Goal: Information Seeking & Learning: Learn about a topic

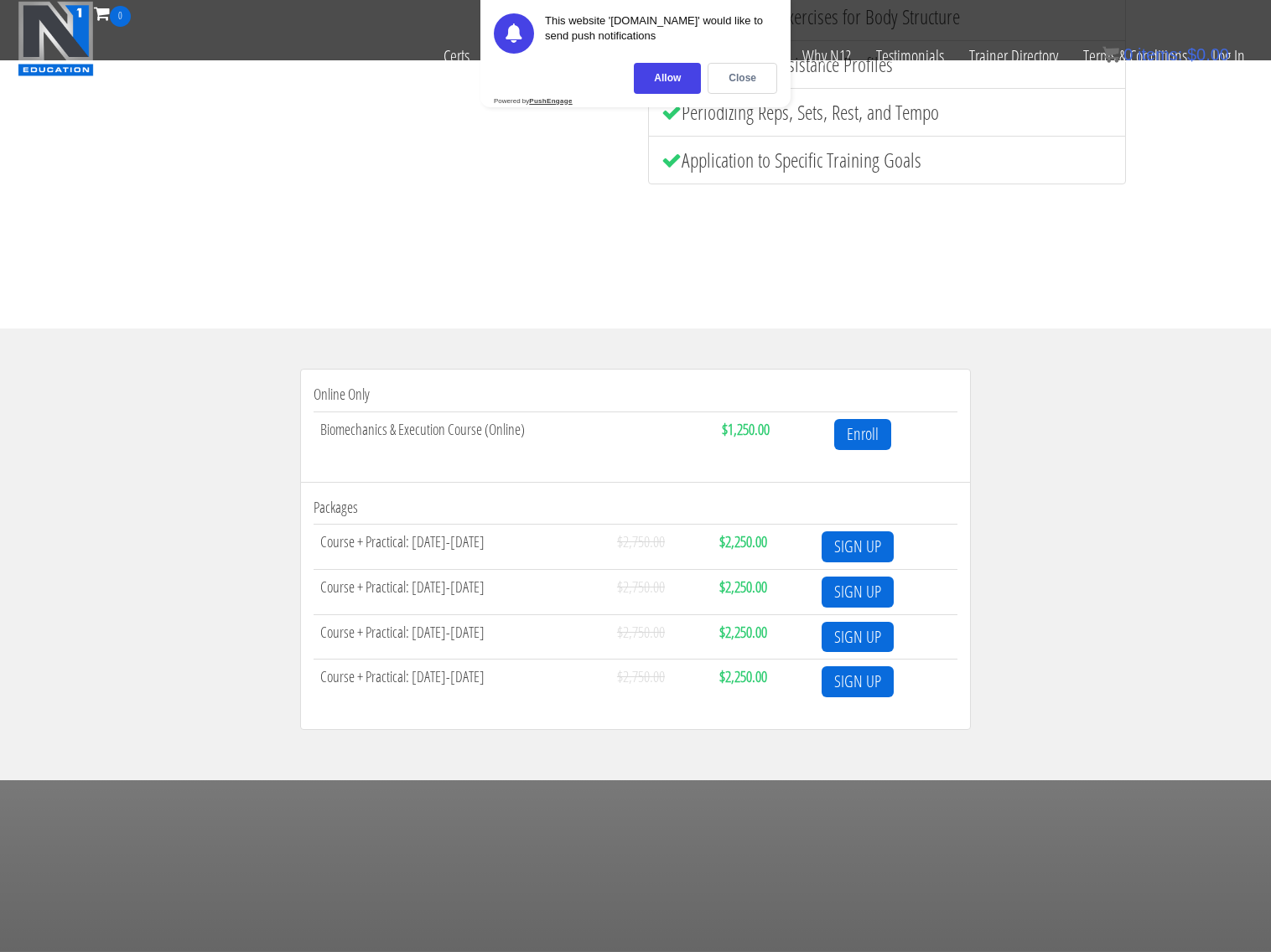
scroll to position [503, 0]
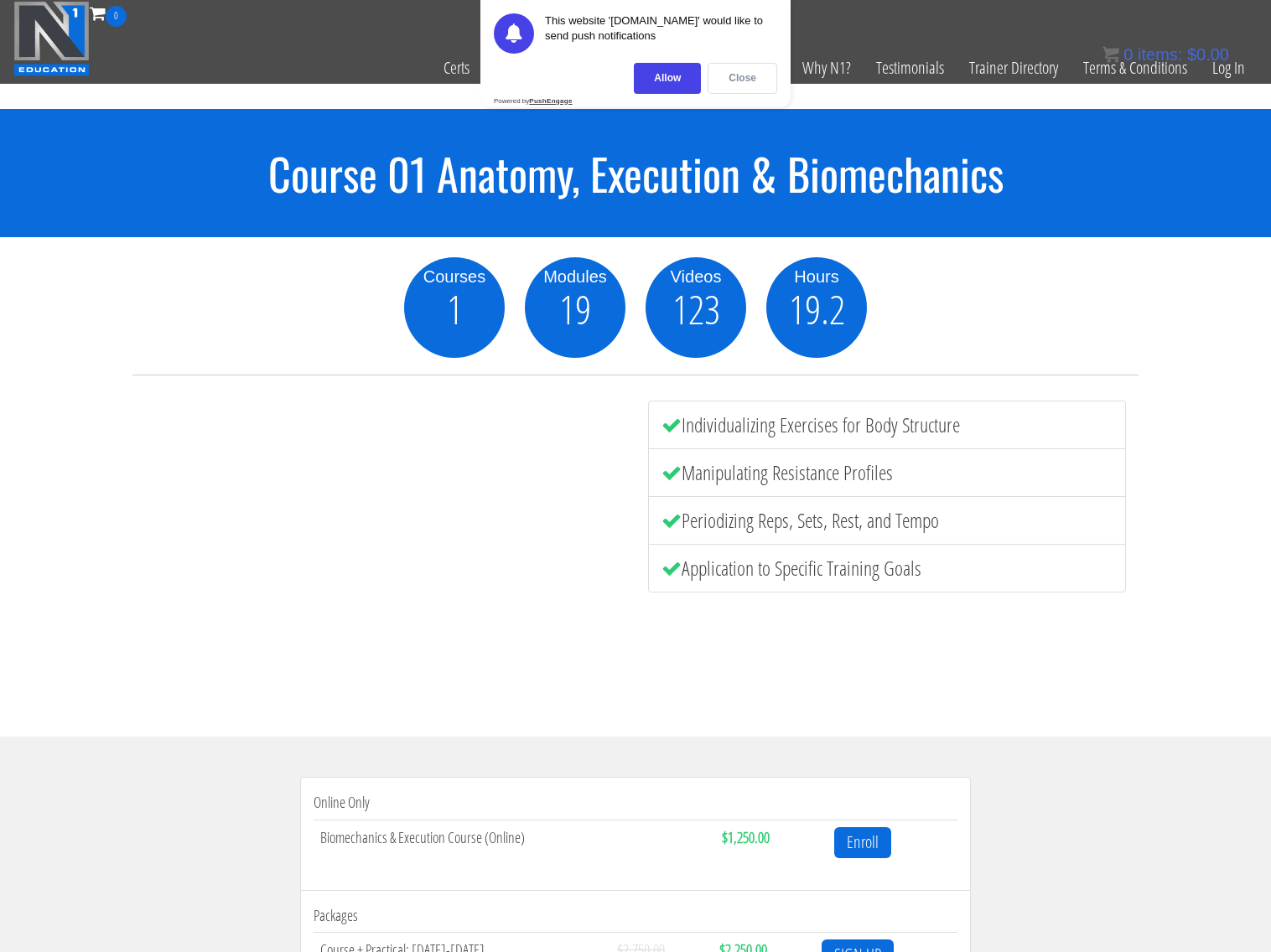
click at [744, 80] on div "Close" at bounding box center [743, 78] width 69 height 31
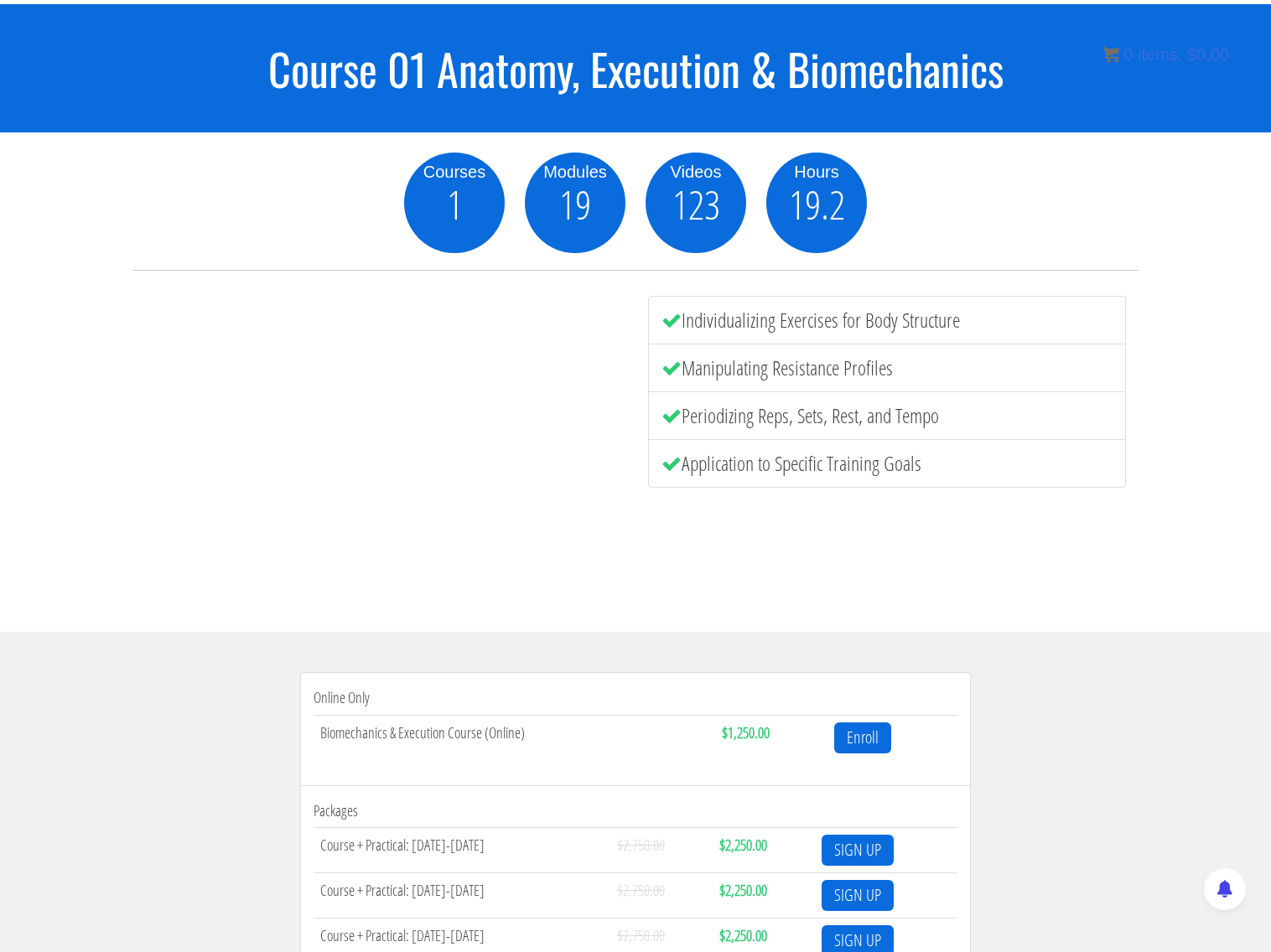
scroll to position [1, 0]
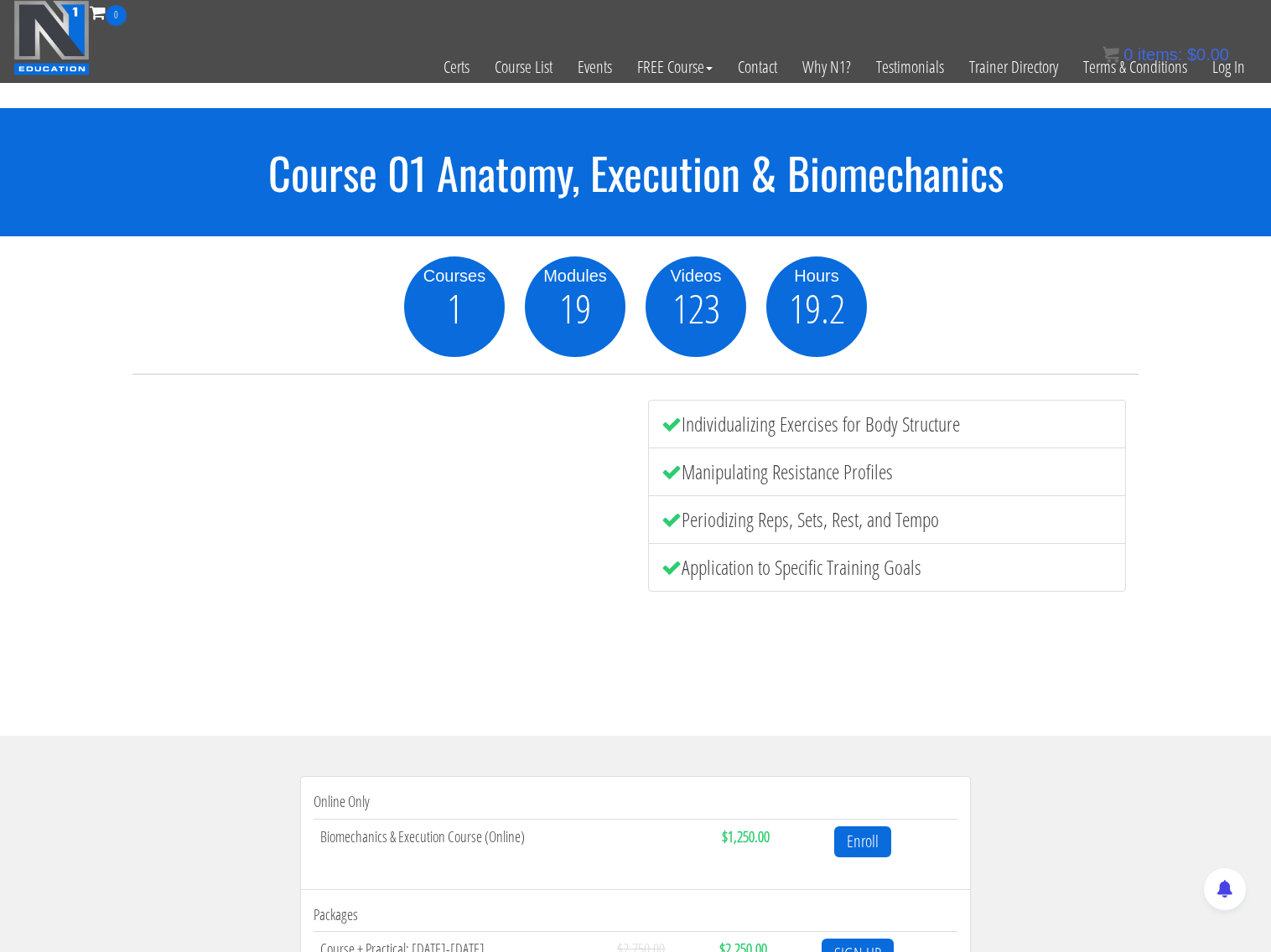
click at [867, 422] on li "Individualizing Exercises for Body Structure" at bounding box center [887, 424] width 478 height 49
click at [806, 479] on li "Manipulating Resistance Profiles" at bounding box center [887, 472] width 478 height 49
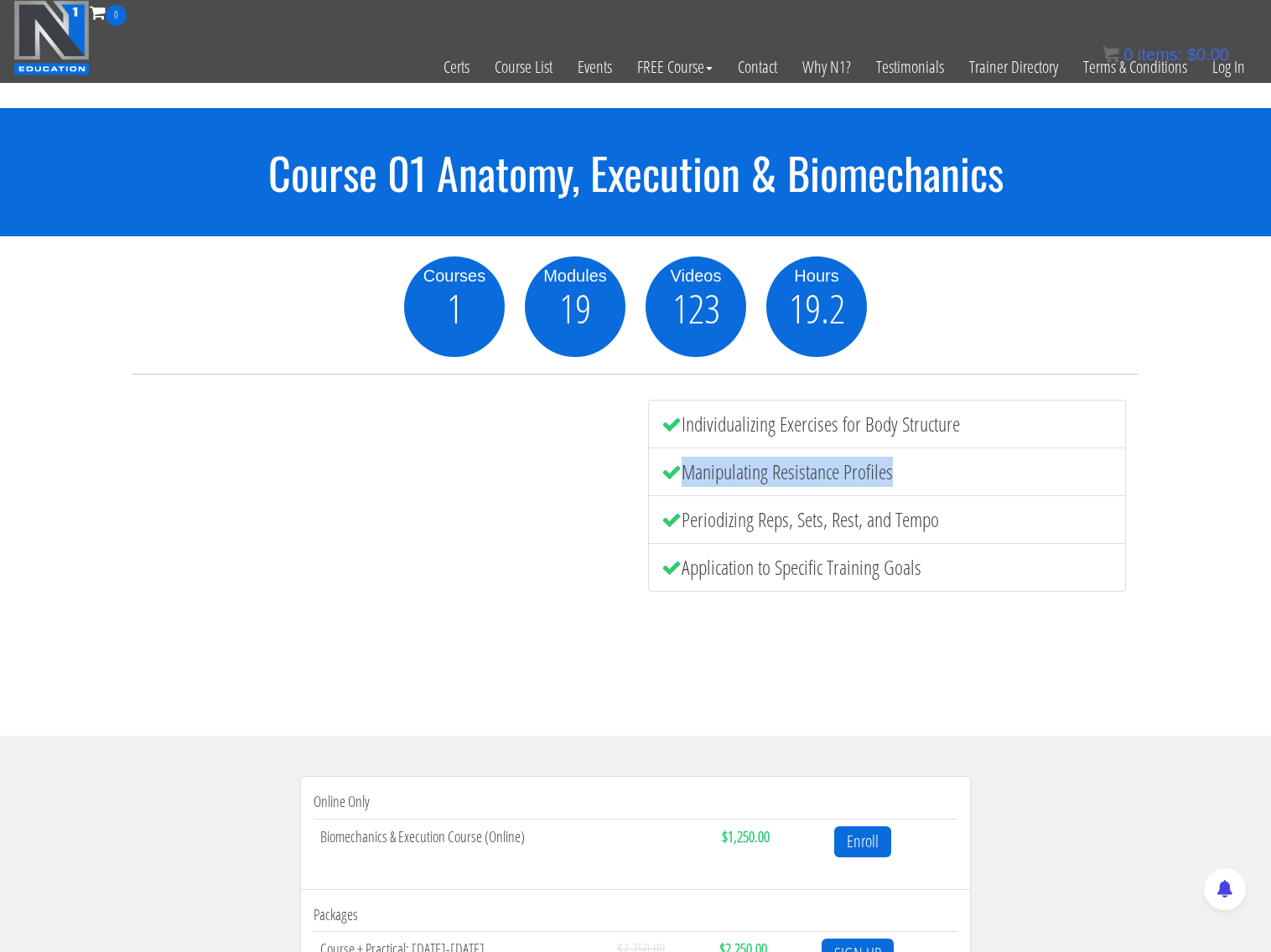
click at [806, 479] on li "Manipulating Resistance Profiles" at bounding box center [887, 472] width 478 height 49
click at [815, 524] on li "Periodizing Reps, Sets, Rest, and Tempo" at bounding box center [887, 520] width 478 height 49
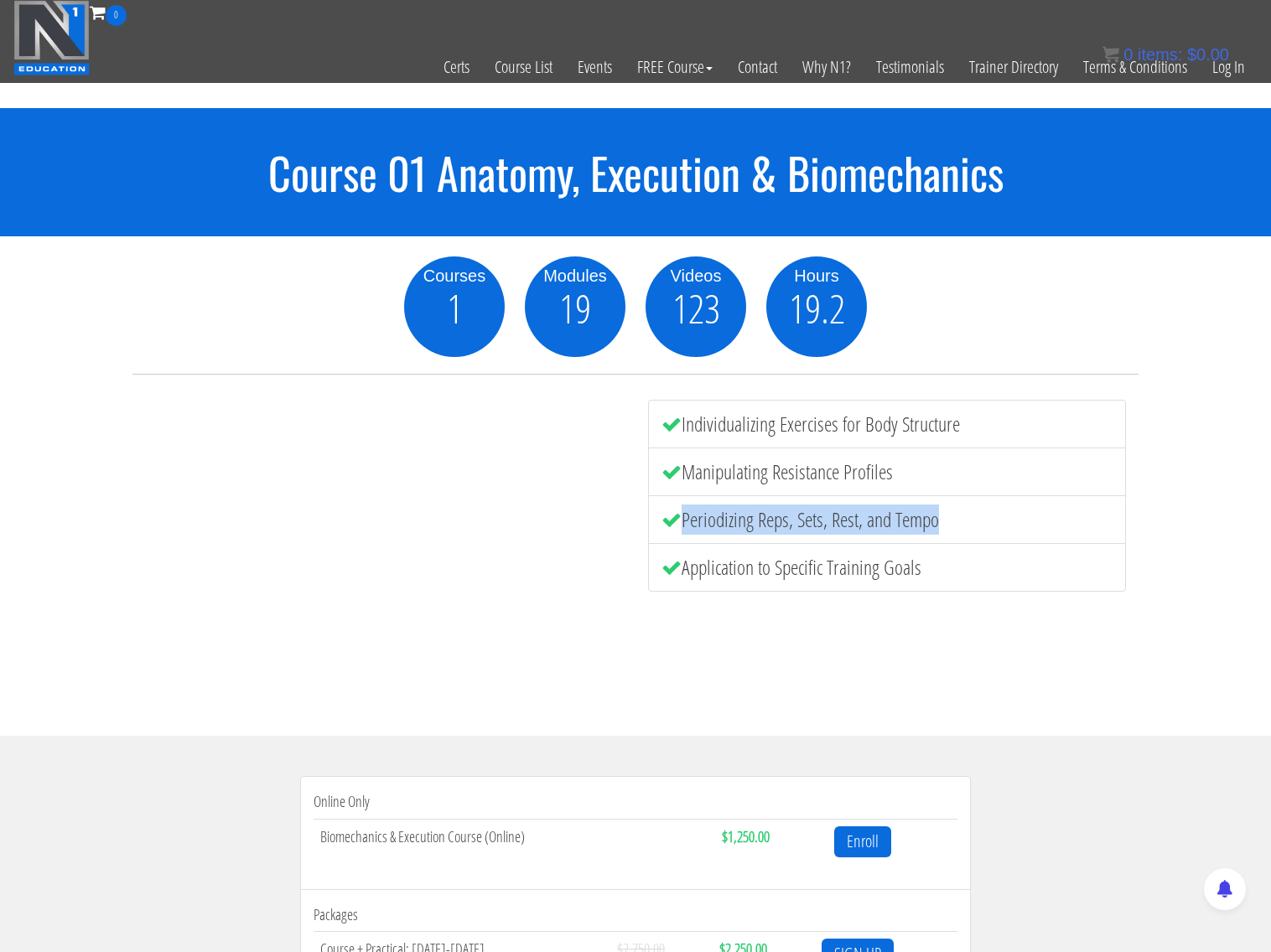
click at [815, 524] on li "Periodizing Reps, Sets, Rest, and Tempo" at bounding box center [887, 520] width 478 height 49
click at [772, 572] on li "Application to Specific Training Goals" at bounding box center [887, 568] width 478 height 49
click at [772, 572] on li "Application to Specific Training Goals" at bounding box center [887, 568] width 478 height 49
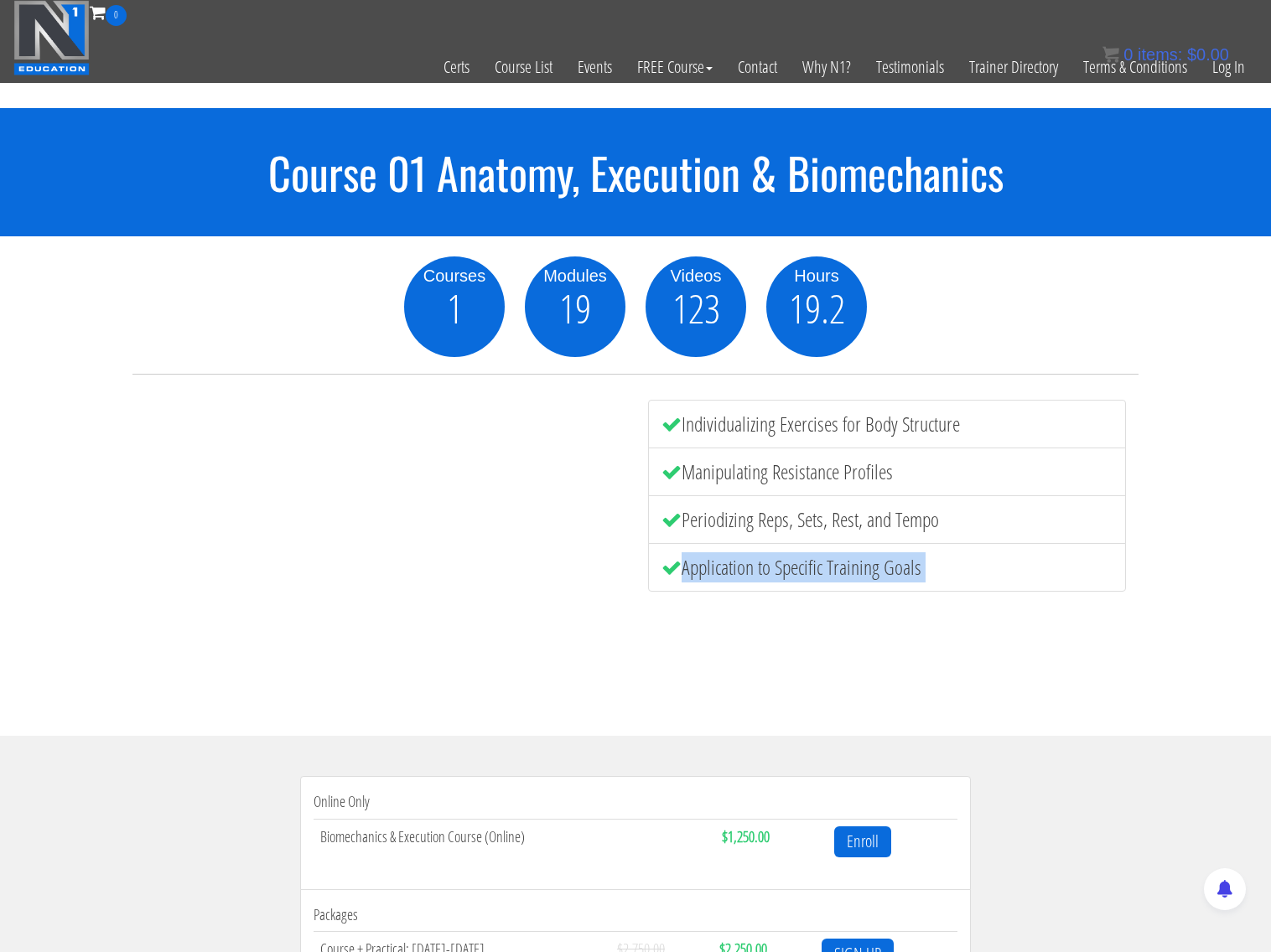
click at [772, 572] on li "Application to Specific Training Goals" at bounding box center [887, 568] width 478 height 49
click at [793, 569] on li "Application to Specific Training Goals" at bounding box center [887, 568] width 478 height 49
click at [794, 571] on li "Application to Specific Training Goals" at bounding box center [887, 568] width 478 height 49
click at [794, 573] on li "Application to Specific Training Goals" at bounding box center [887, 568] width 478 height 49
click at [799, 577] on li "Application to Specific Training Goals" at bounding box center [887, 568] width 478 height 49
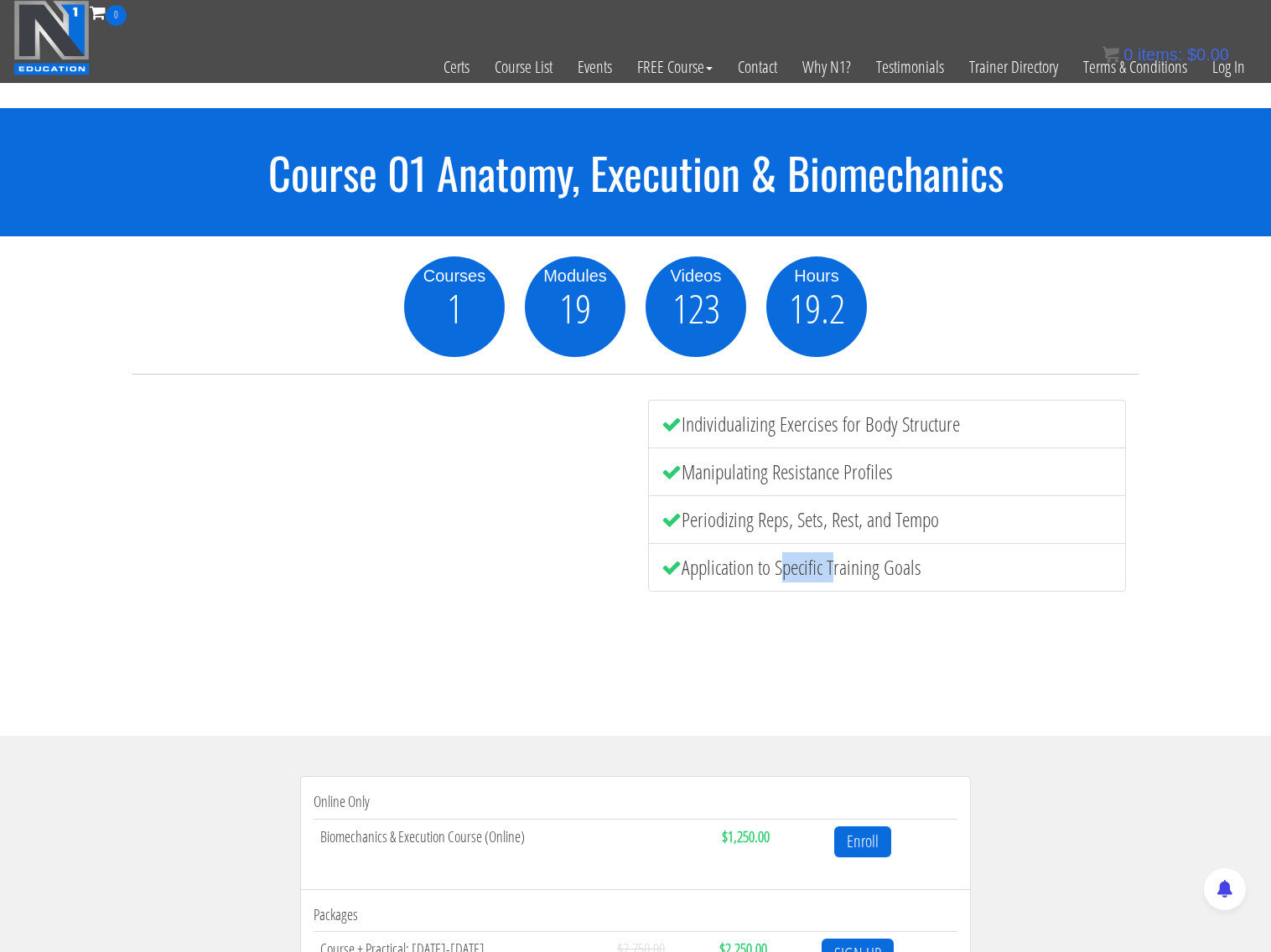
click at [799, 577] on li "Application to Specific Training Goals" at bounding box center [887, 568] width 478 height 49
click at [799, 577] on li "Application to Specific Training Goals" at bounding box center [887, 568] width 478 height 49
click at [799, 578] on li "Application to Specific Training Goals" at bounding box center [887, 568] width 478 height 49
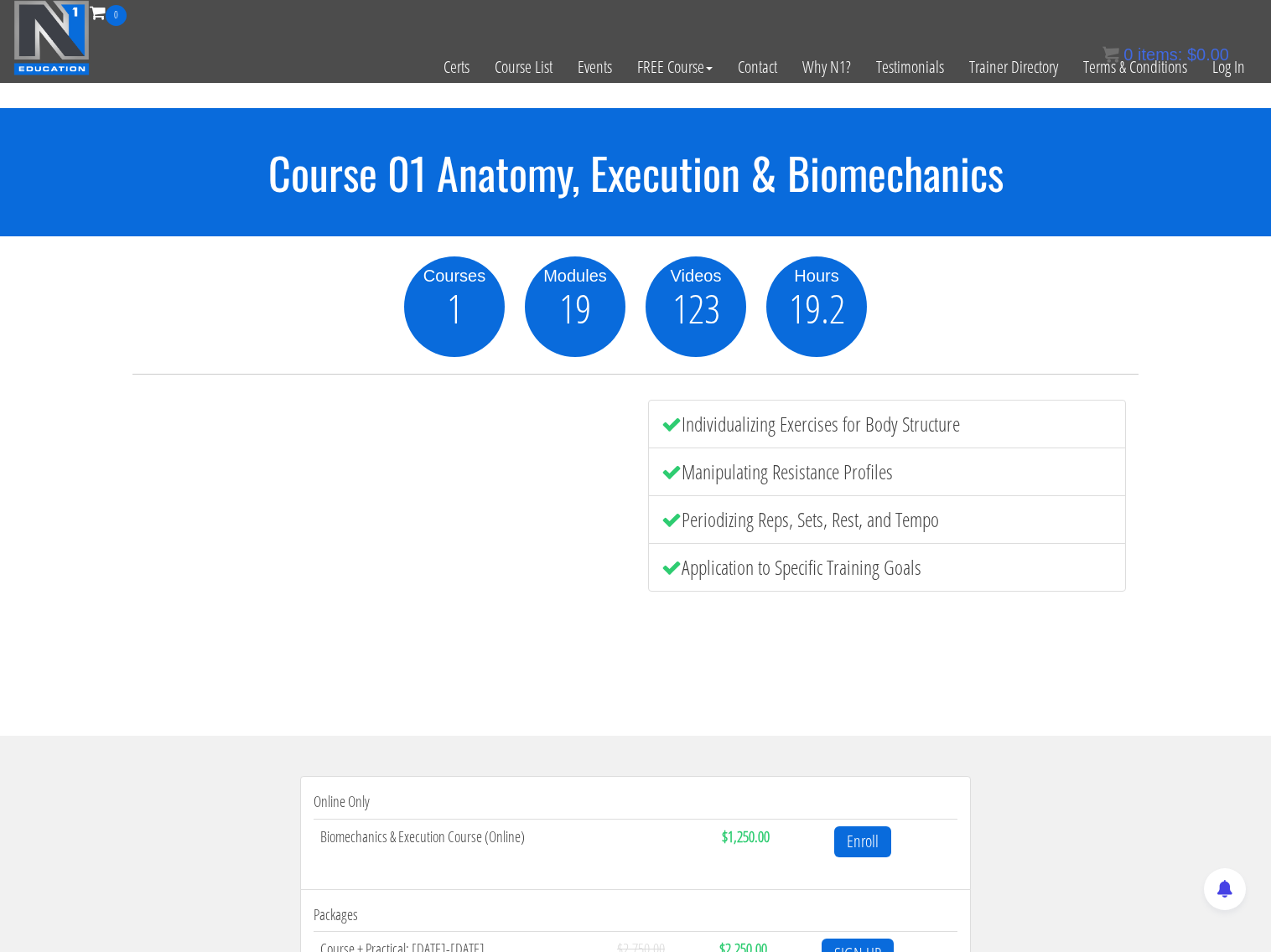
click at [543, 754] on section "Online Only Biomechanics & Execution Course (Online) $1,250.00 Enroll Packages …" at bounding box center [636, 961] width 1271 height 452
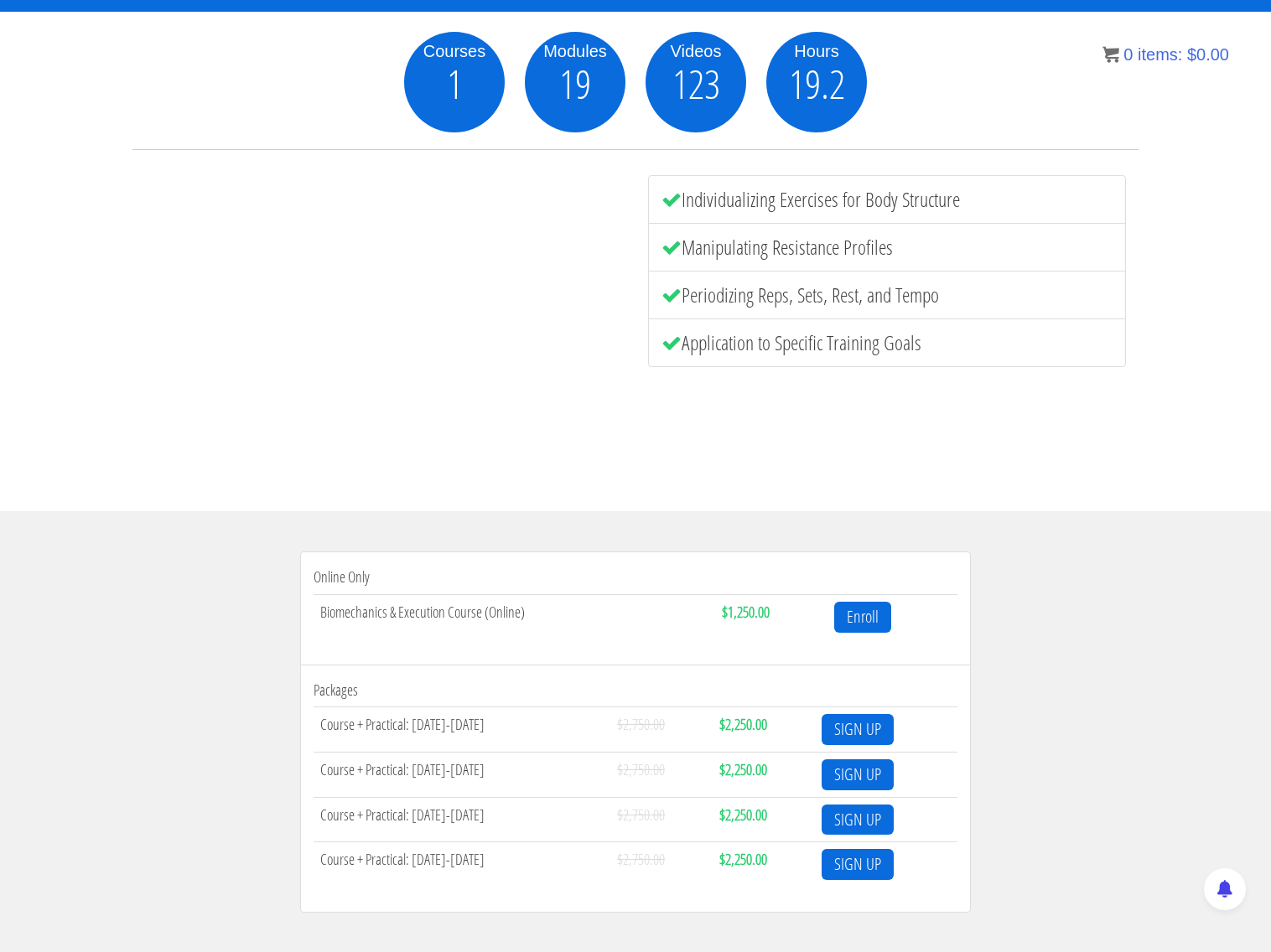
scroll to position [253, 0]
